Goal: Task Accomplishment & Management: Use online tool/utility

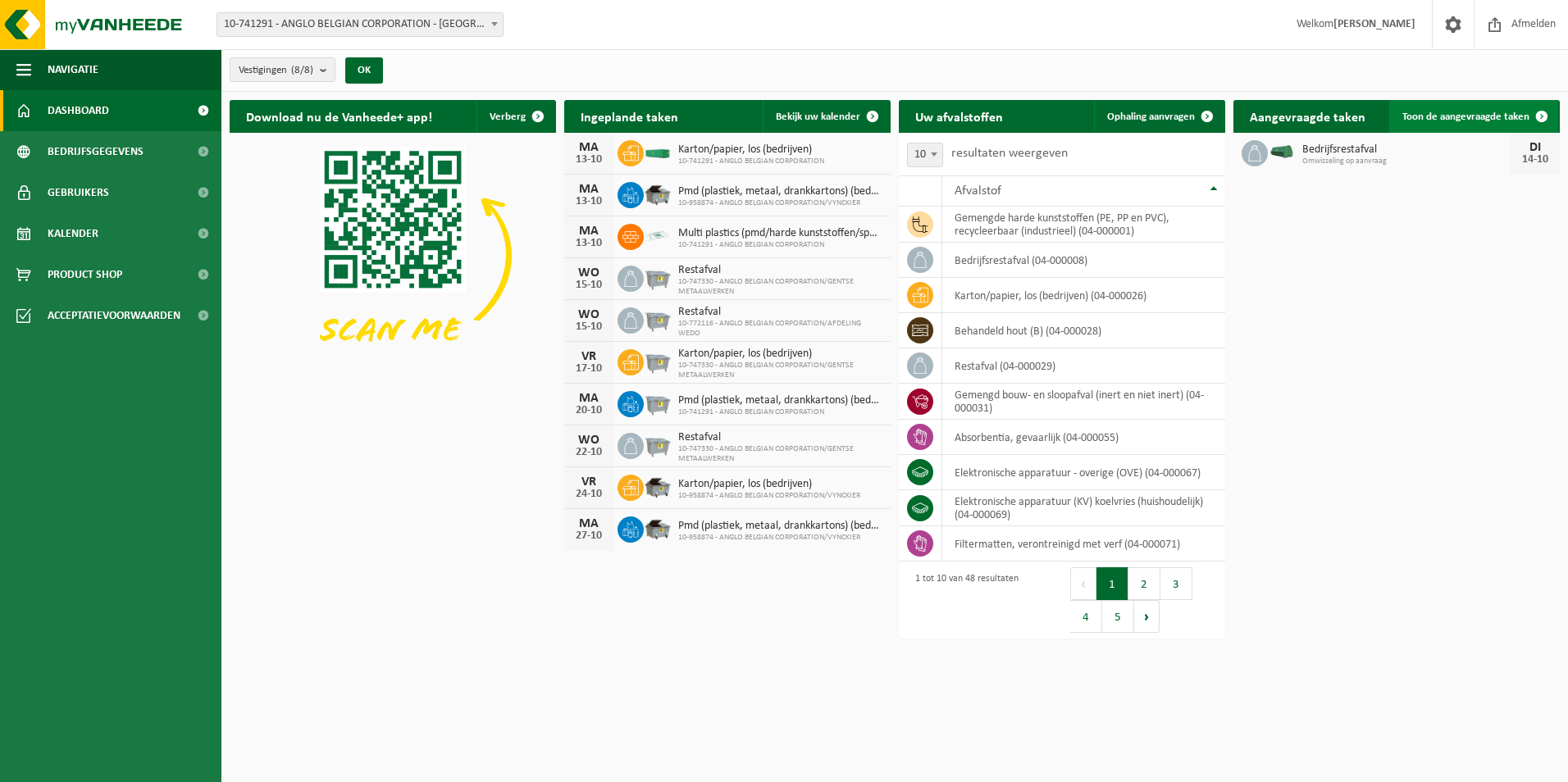
click at [1490, 114] on span "Toon de aangevraagde taken" at bounding box center [1466, 117] width 127 height 11
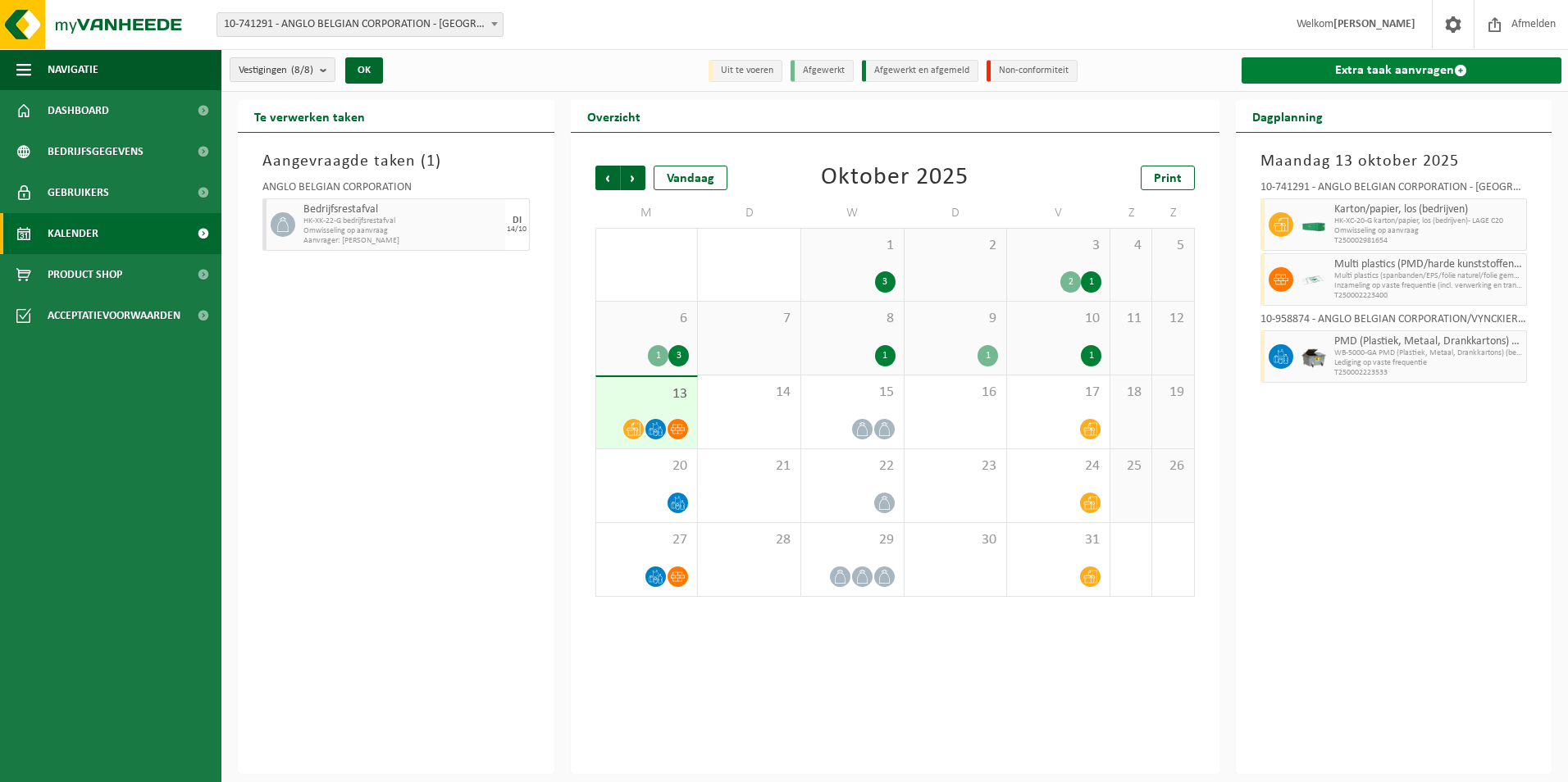
click at [1364, 62] on link "Extra taak aanvragen" at bounding box center [1402, 70] width 320 height 26
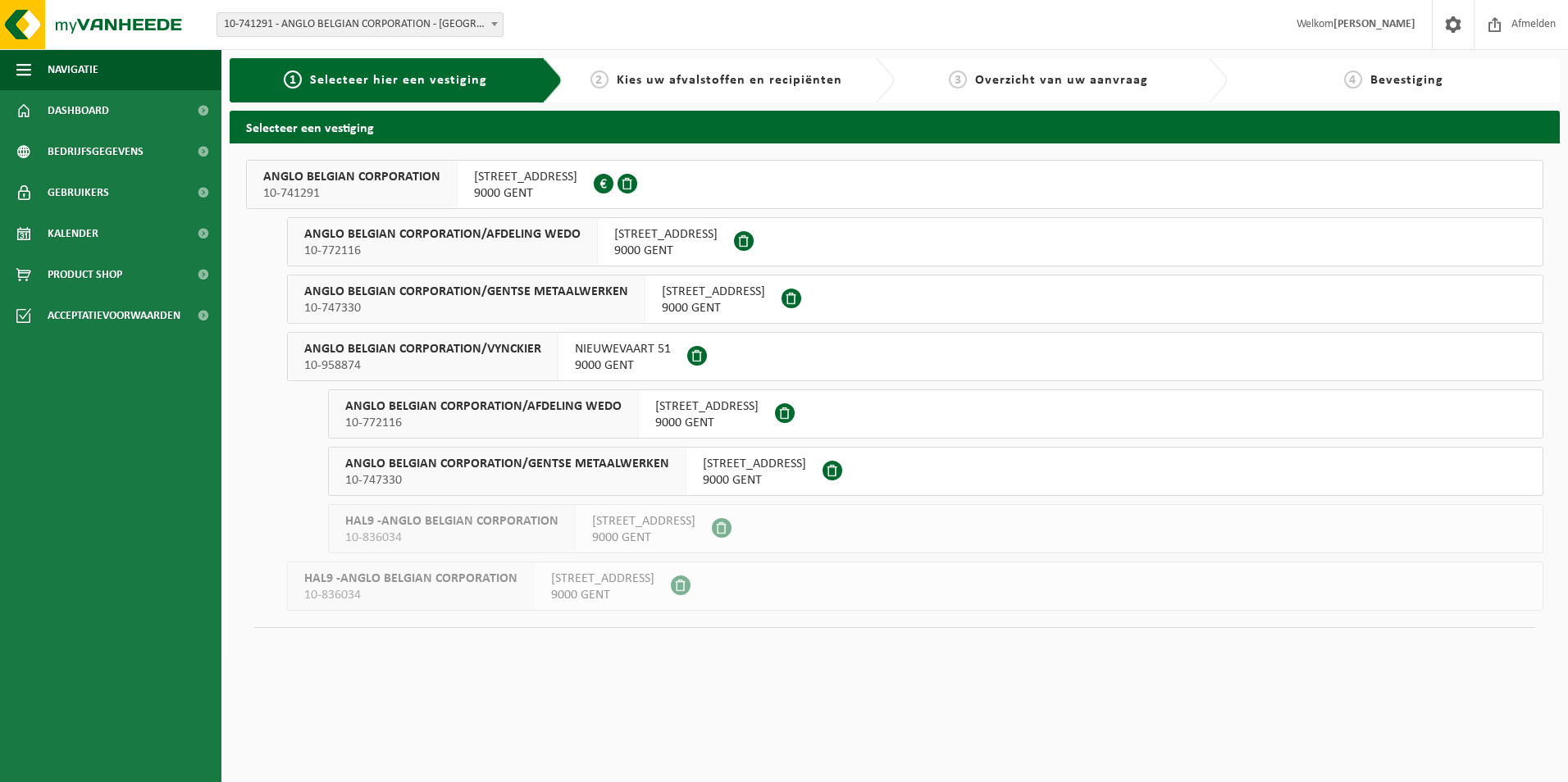
click at [380, 172] on span "ANGLO BELGIAN CORPORATION" at bounding box center [351, 177] width 177 height 16
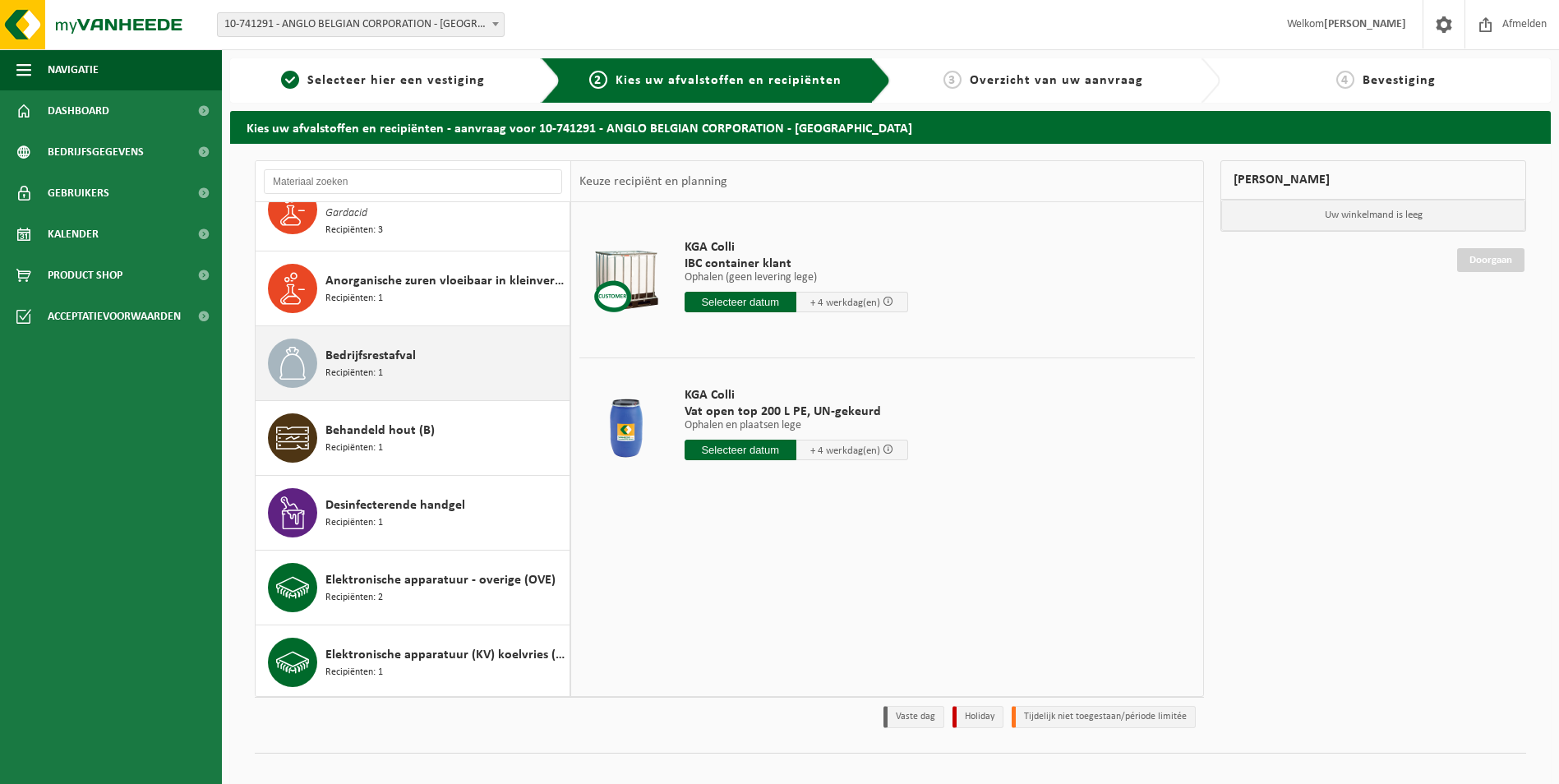
scroll to position [575, 0]
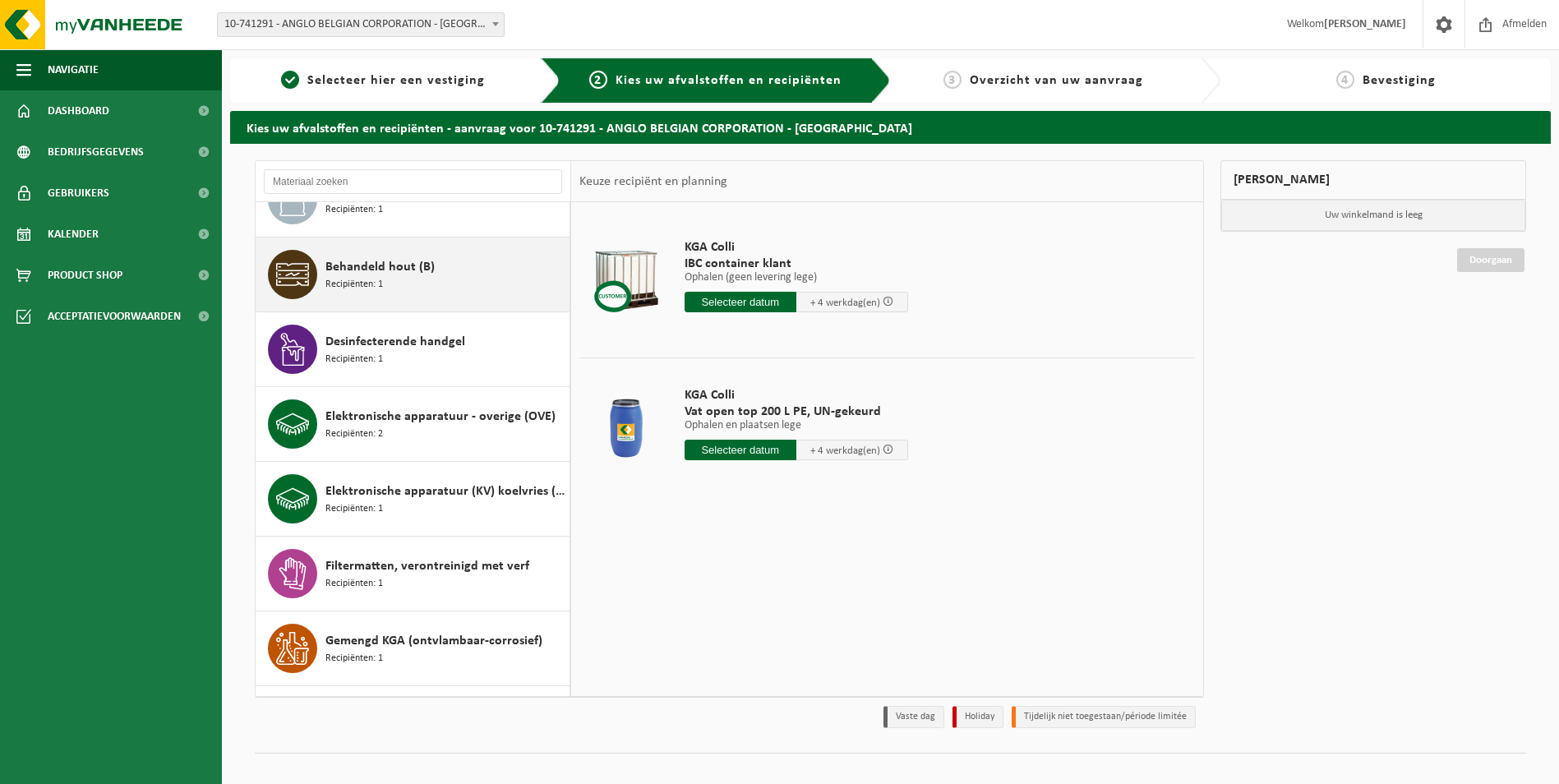
click at [387, 280] on div "Behandeld hout (B) Recipiënten: 1" at bounding box center [445, 274] width 240 height 49
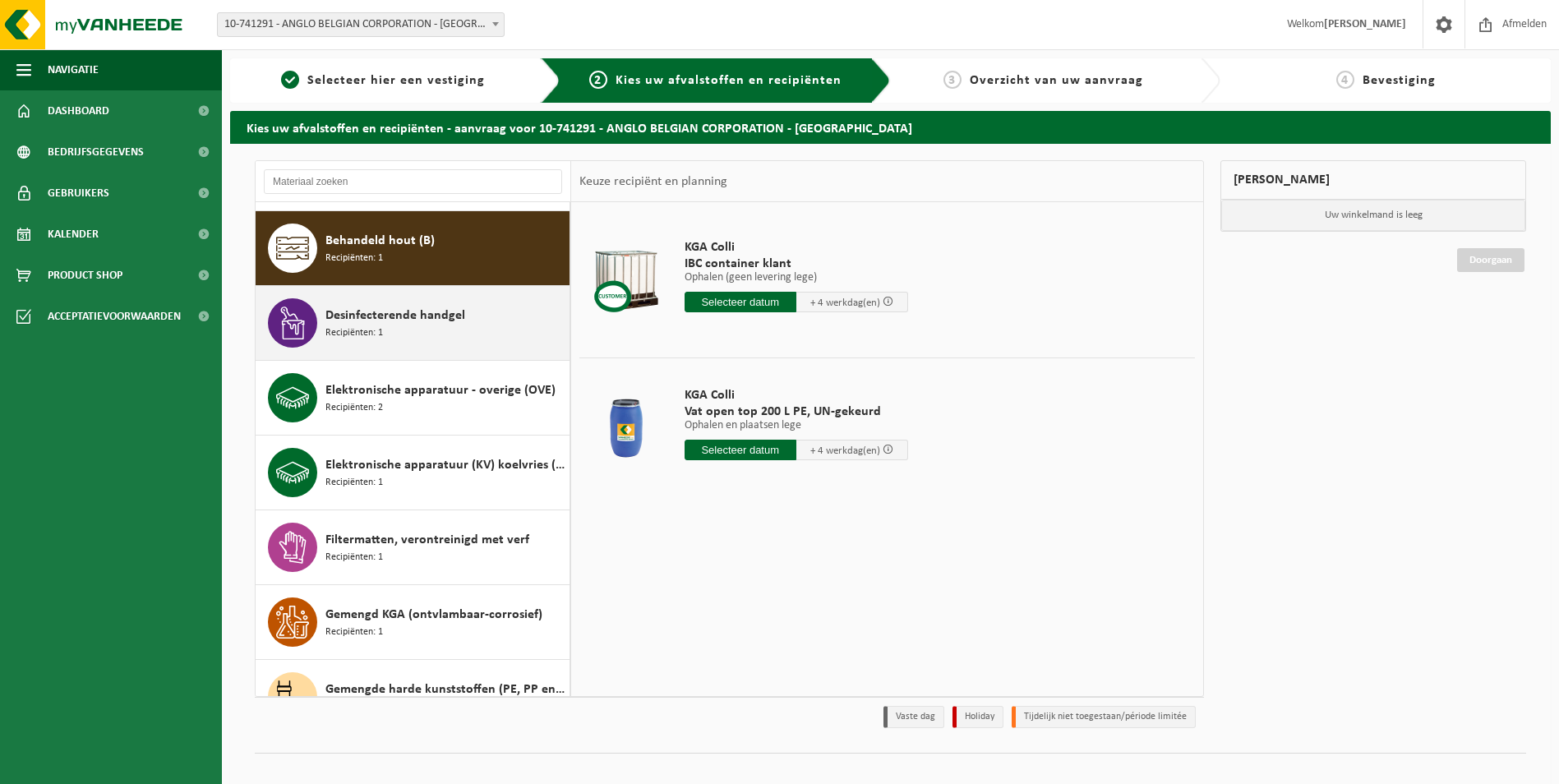
scroll to position [603, 0]
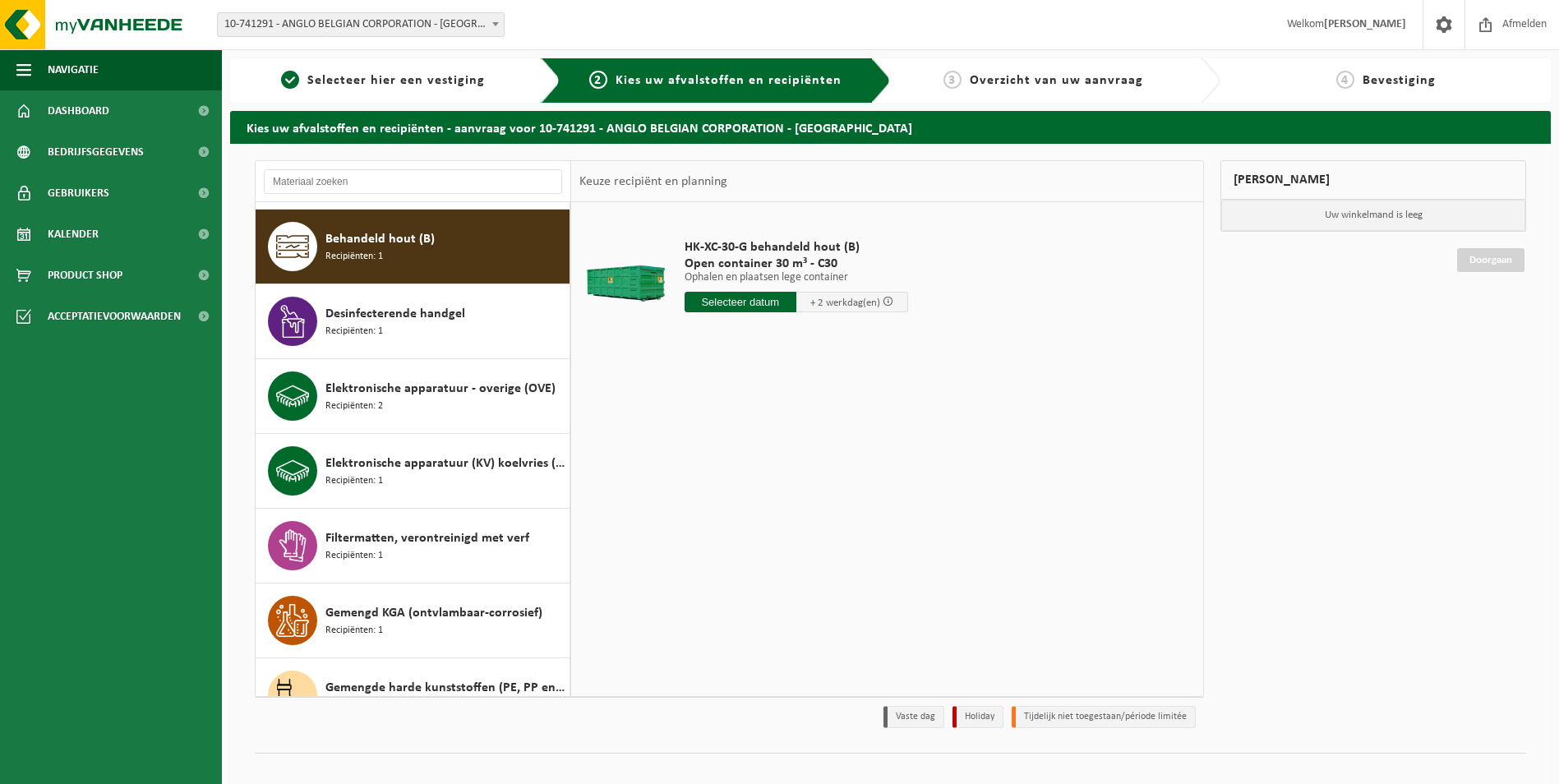
click at [780, 298] on input "text" at bounding box center [740, 302] width 112 height 21
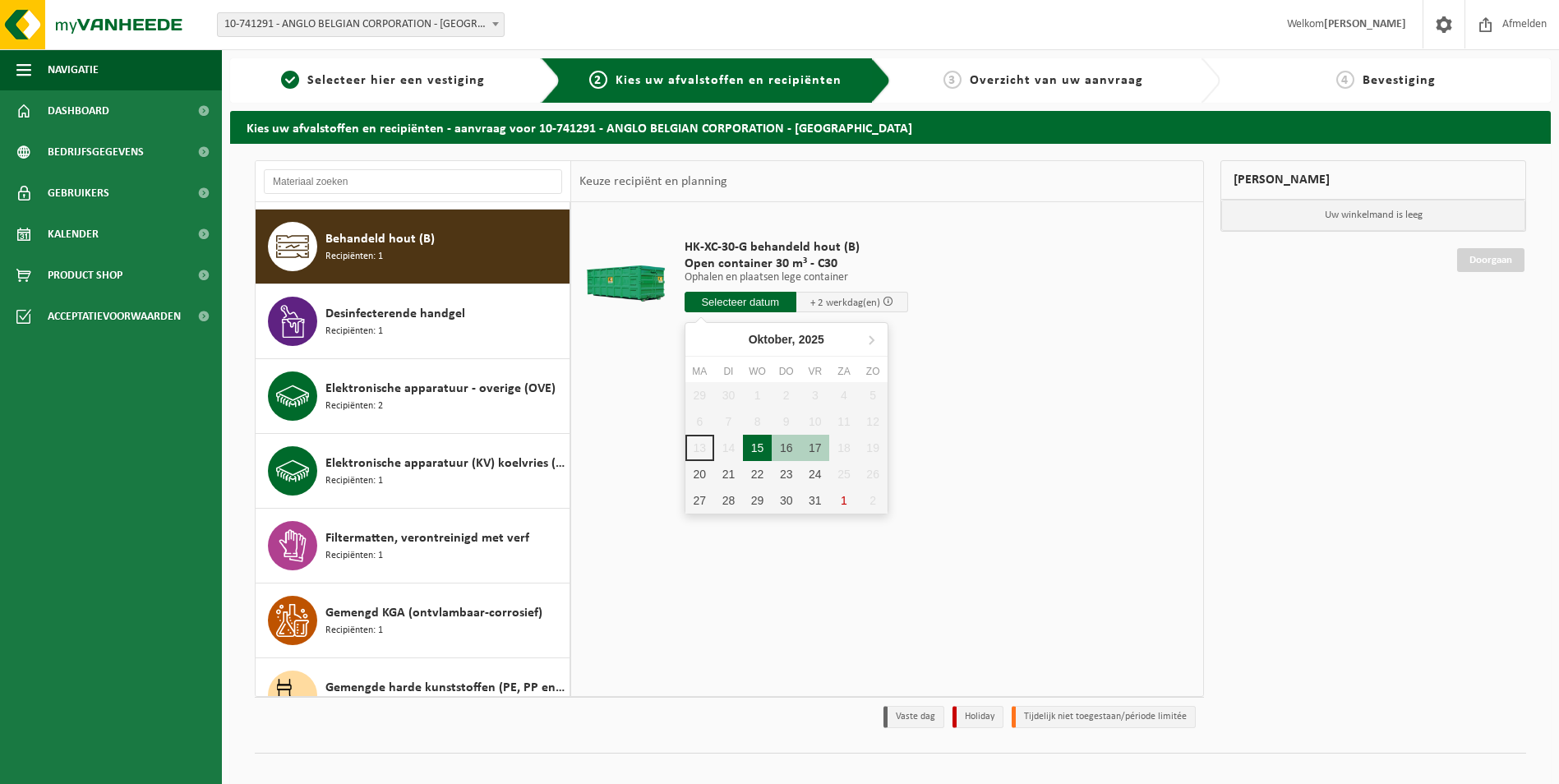
click at [757, 454] on div "15" at bounding box center [758, 448] width 29 height 26
type input "Van 2025-10-15"
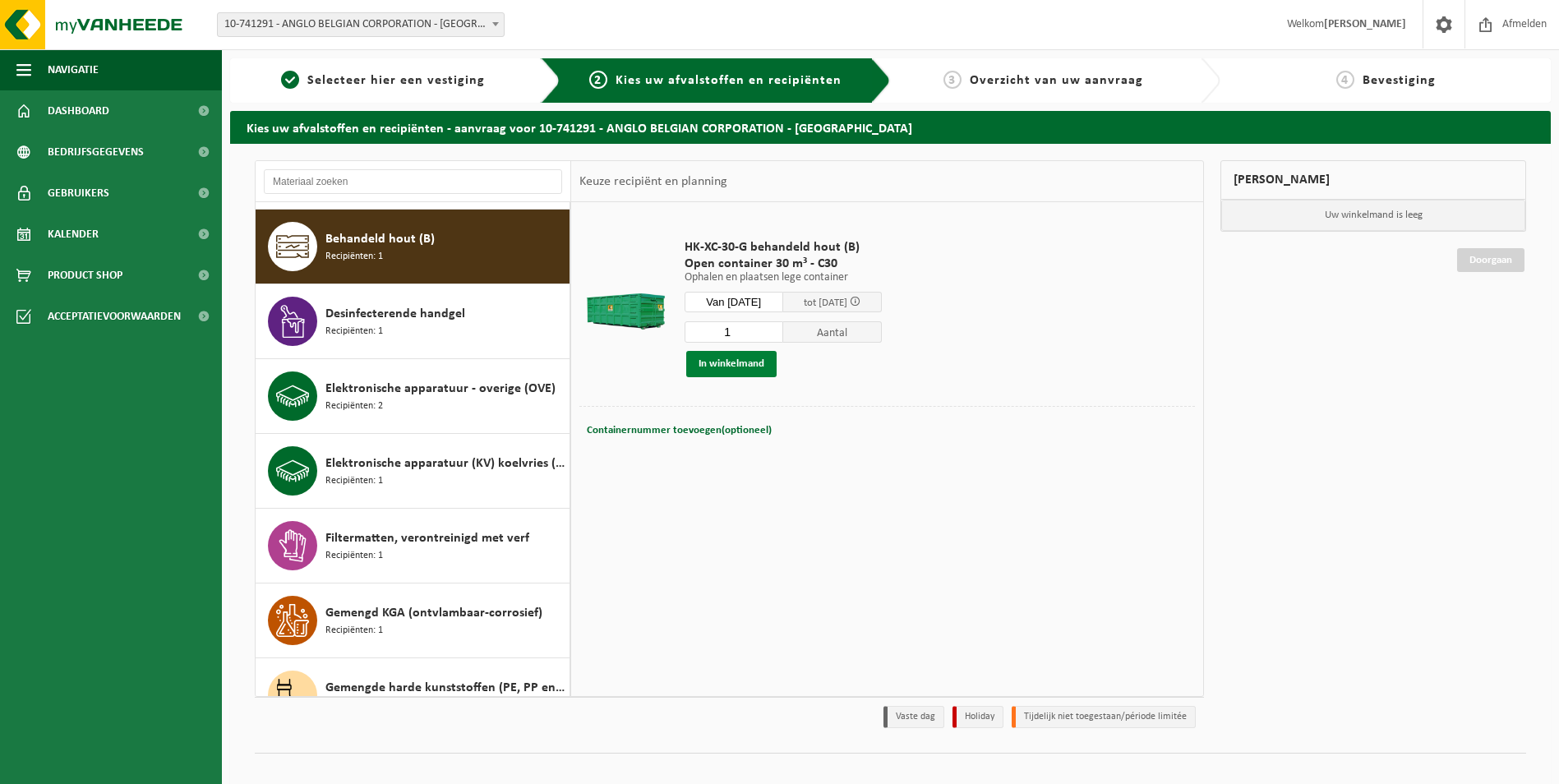
click at [761, 369] on button "In winkelmand" at bounding box center [731, 364] width 90 height 26
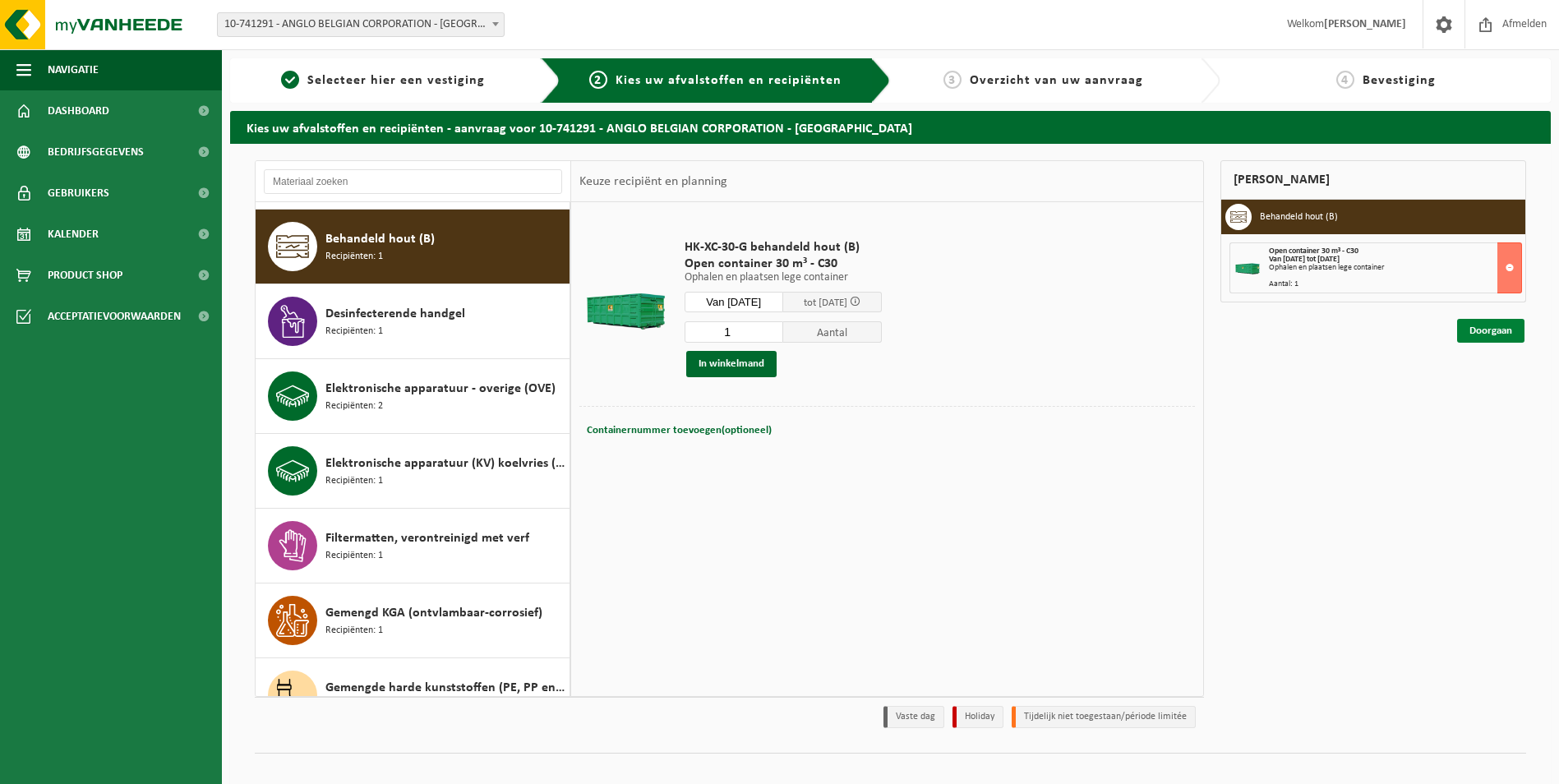
click at [1480, 329] on link "Doorgaan" at bounding box center [1491, 331] width 67 height 24
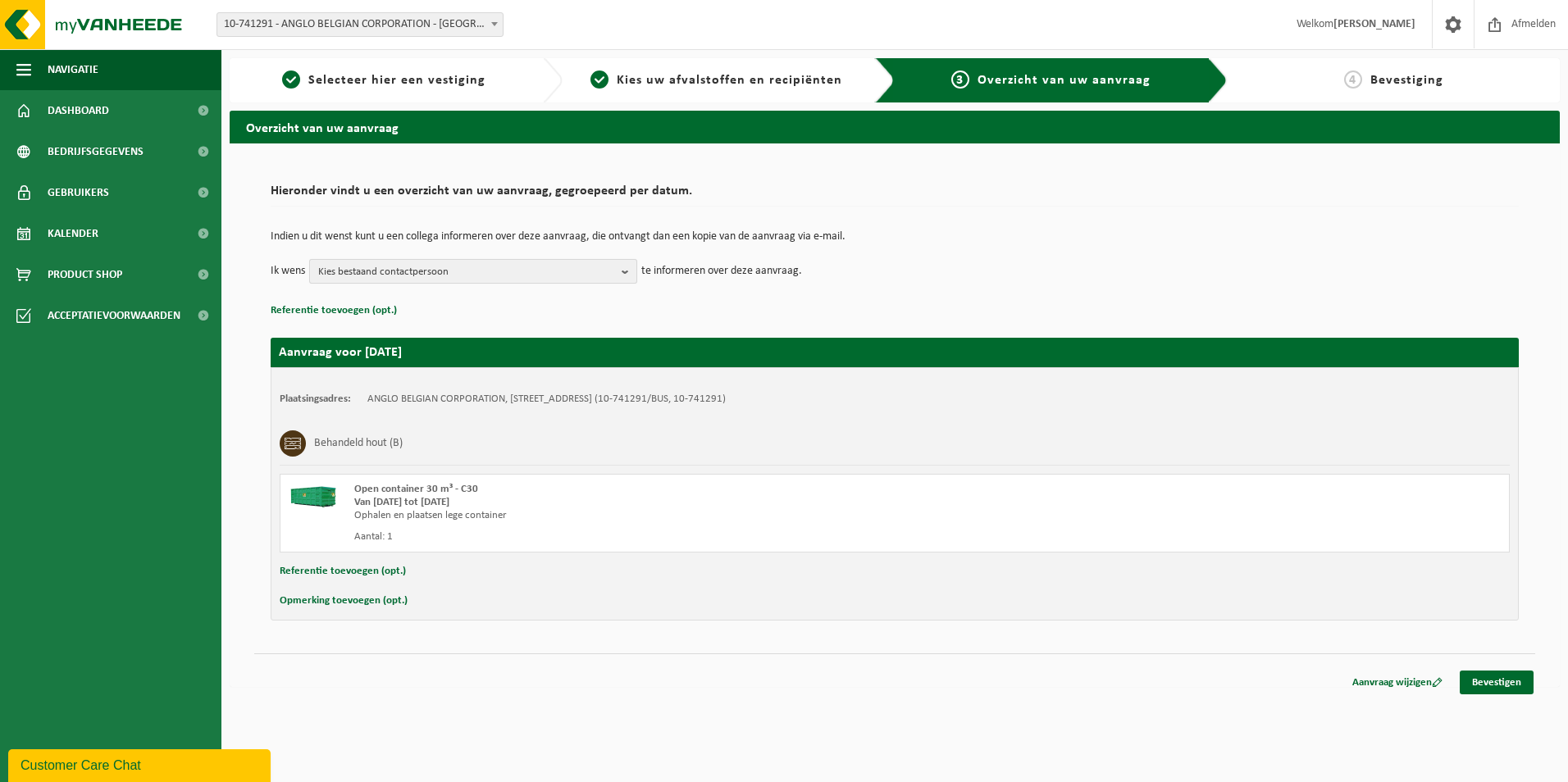
click at [458, 277] on span "Kies bestaand contactpersoon" at bounding box center [467, 272] width 297 height 25
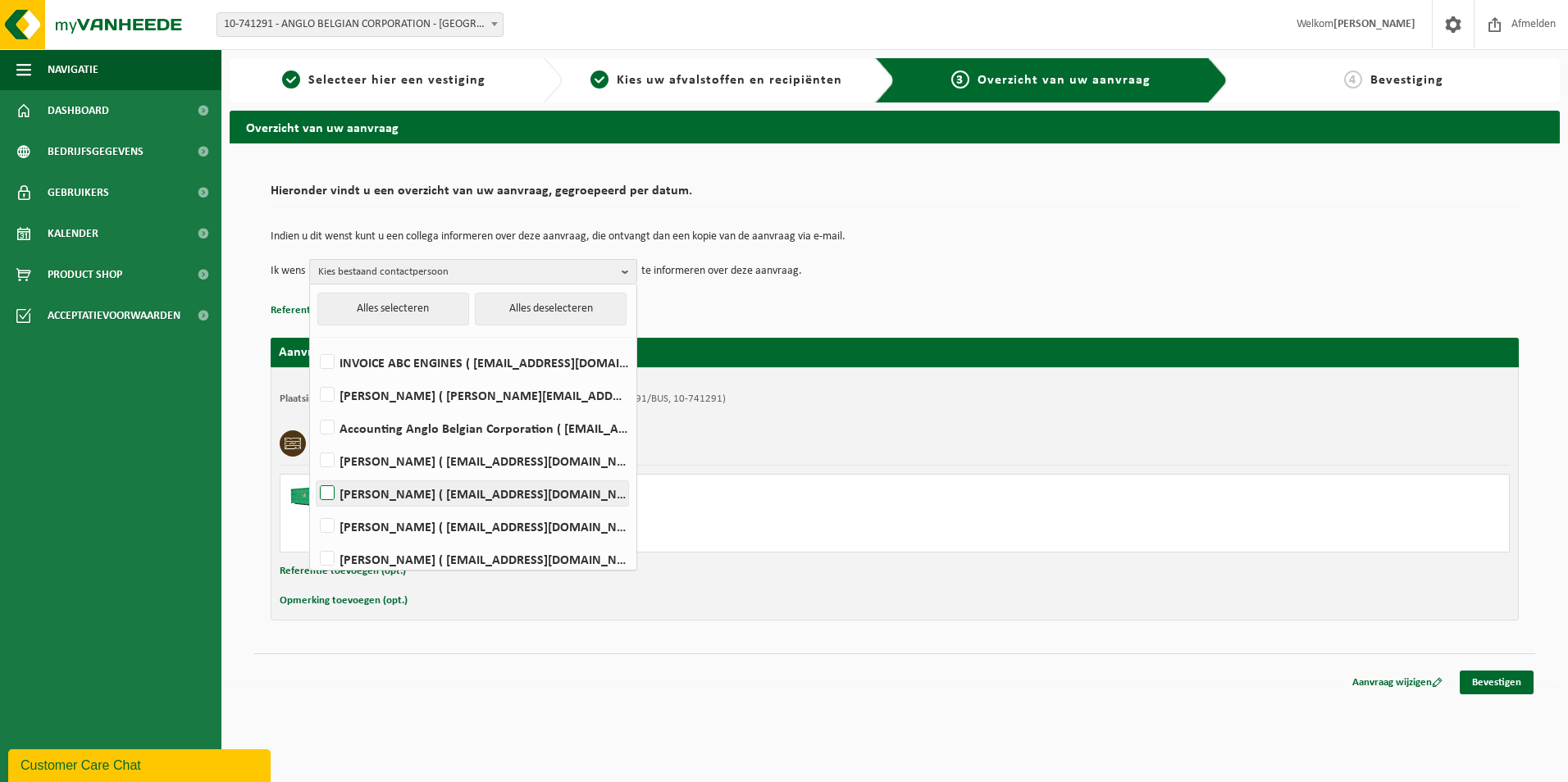
click at [384, 486] on label "FRANKY DE GHOUY ( fdg@abc-engines.com )" at bounding box center [472, 493] width 312 height 25
click at [314, 473] on input "FRANKY DE GHOUY ( fdg@abc-engines.com )" at bounding box center [313, 472] width 1 height 1
checkbox input "true"
click at [384, 521] on label "Frederick Duyck ( fd@abc-engines.com )" at bounding box center [472, 526] width 312 height 25
click at [314, 506] on input "Frederick Duyck ( fd@abc-engines.com )" at bounding box center [313, 505] width 1 height 1
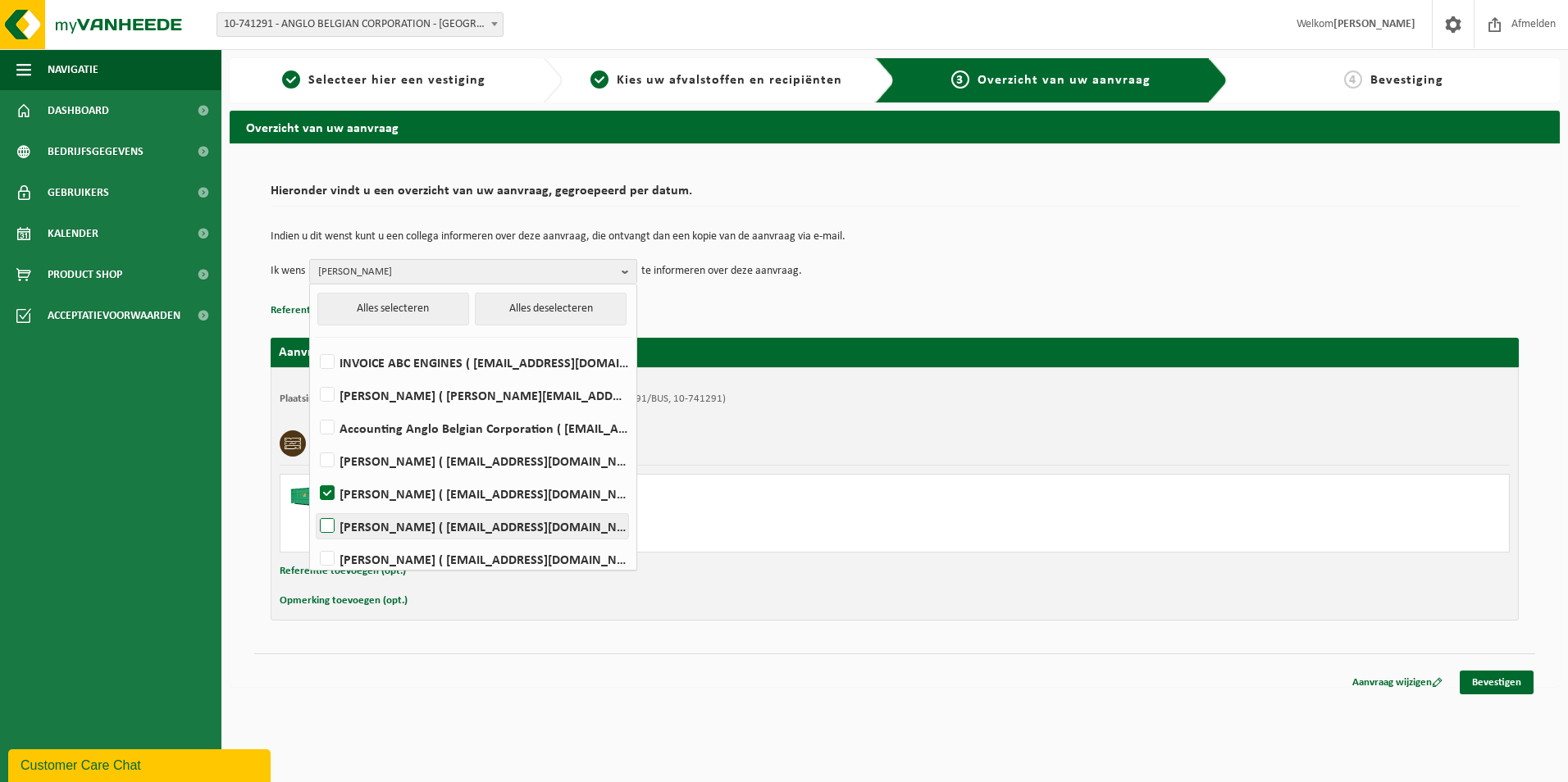
checkbox input "true"
click at [900, 456] on div "Behandeld hout (B)" at bounding box center [894, 443] width 1230 height 43
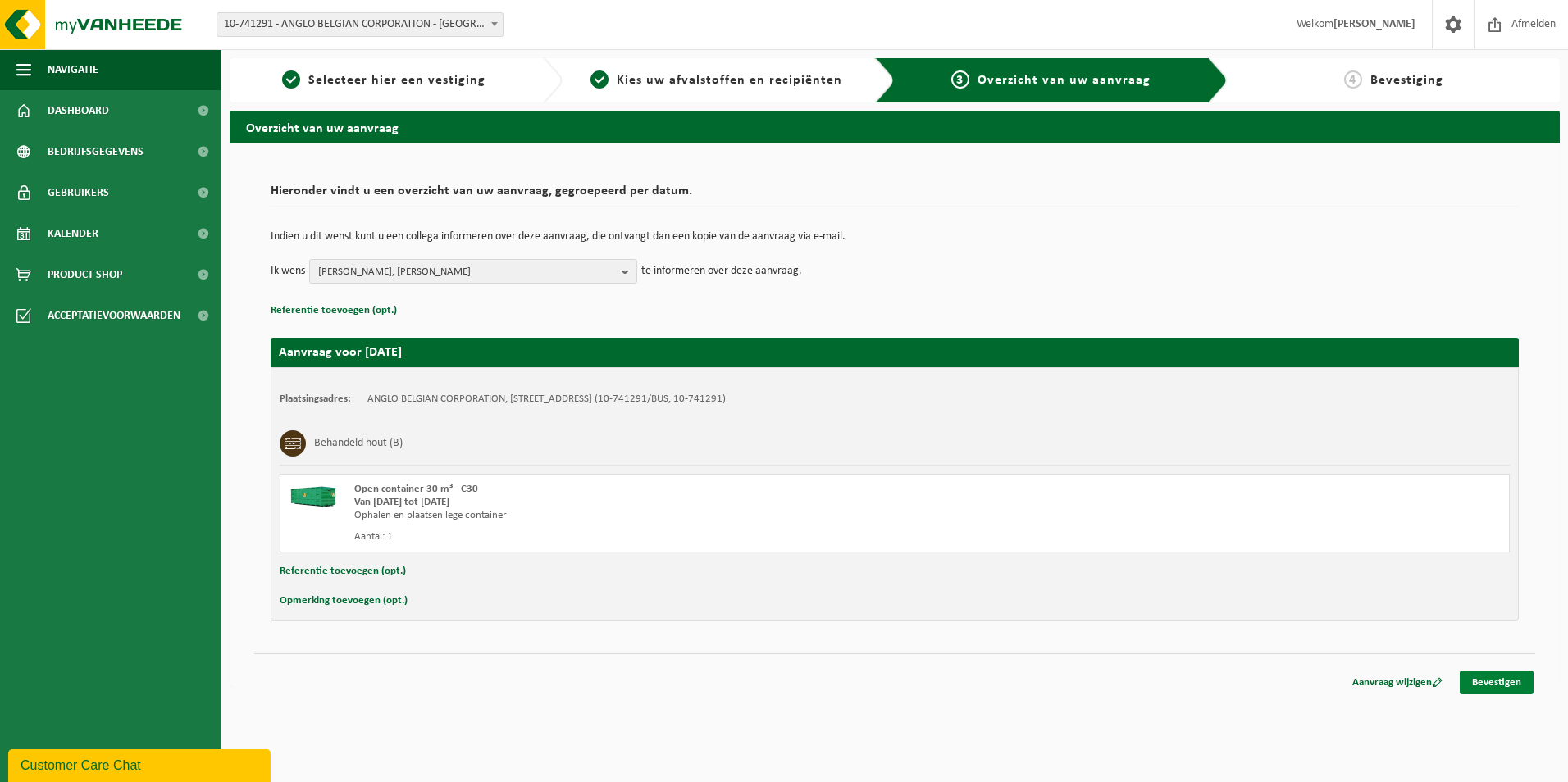
click at [1504, 688] on link "Bevestigen" at bounding box center [1496, 682] width 74 height 24
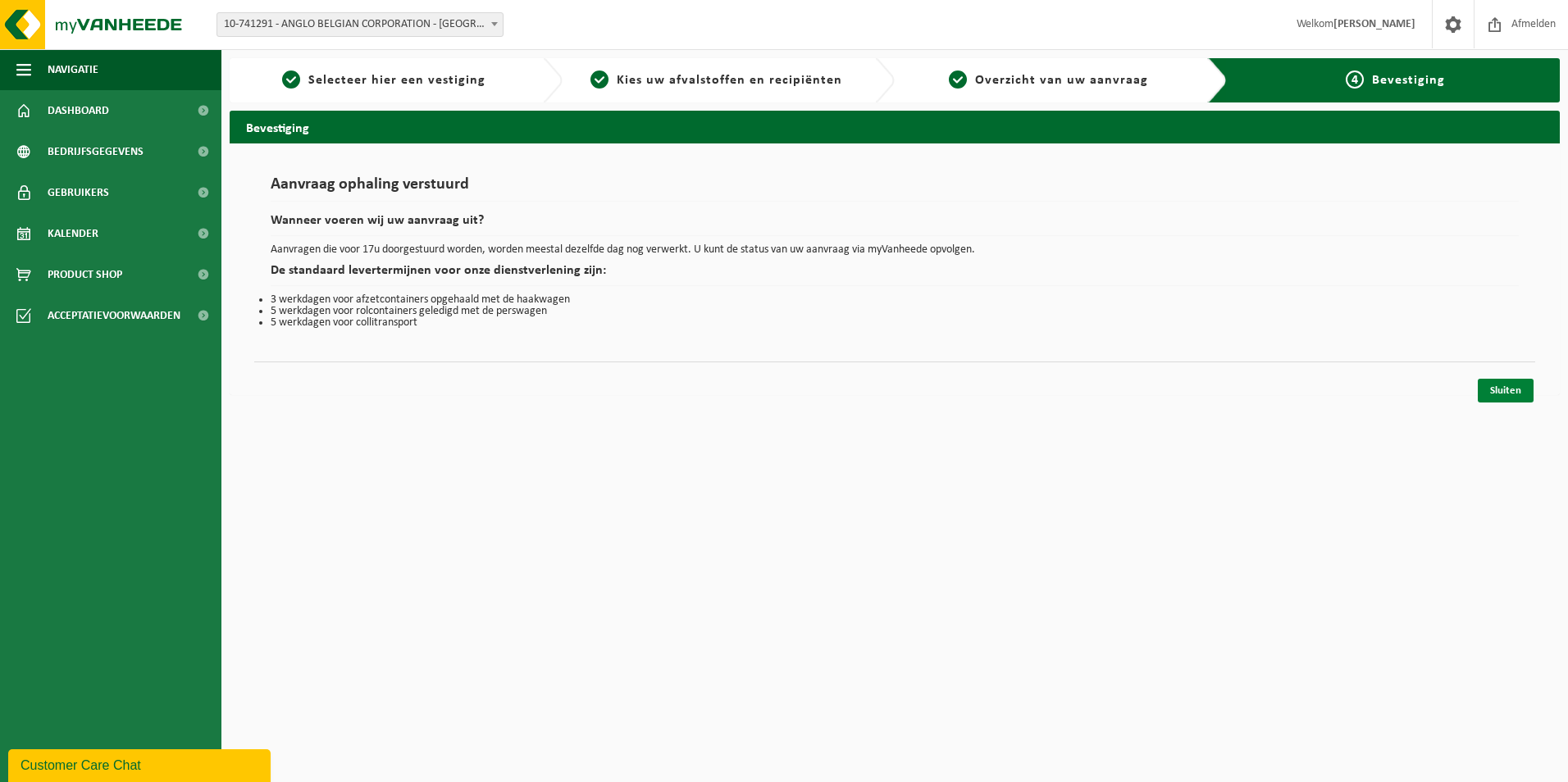
click at [1503, 394] on link "Sluiten" at bounding box center [1504, 390] width 55 height 24
